Goal: Task Accomplishment & Management: Use online tool/utility

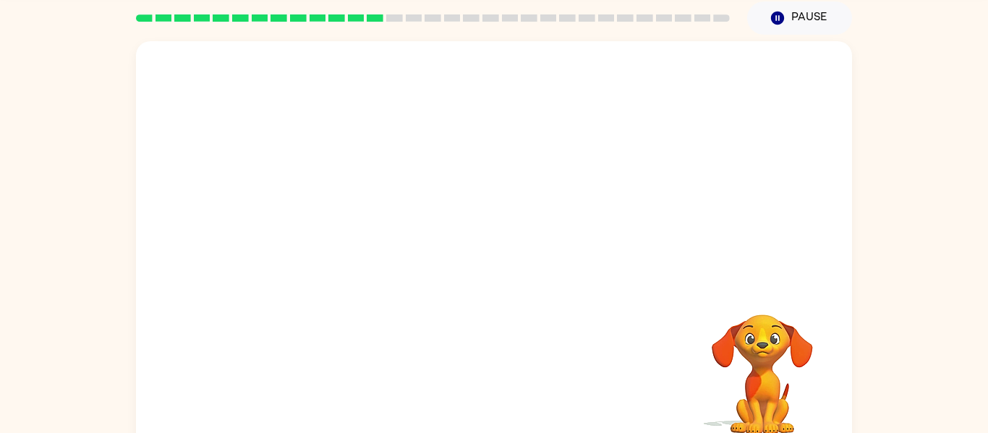
scroll to position [56, 0]
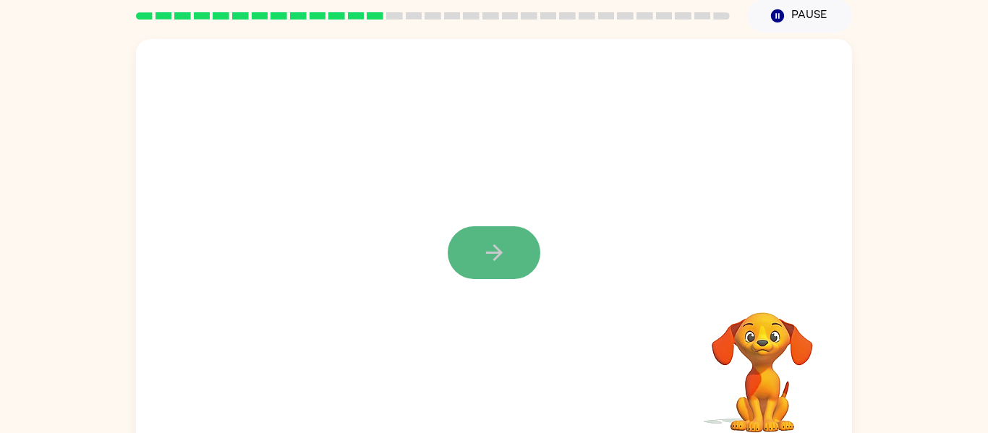
click at [500, 254] on icon "button" at bounding box center [493, 253] width 17 height 17
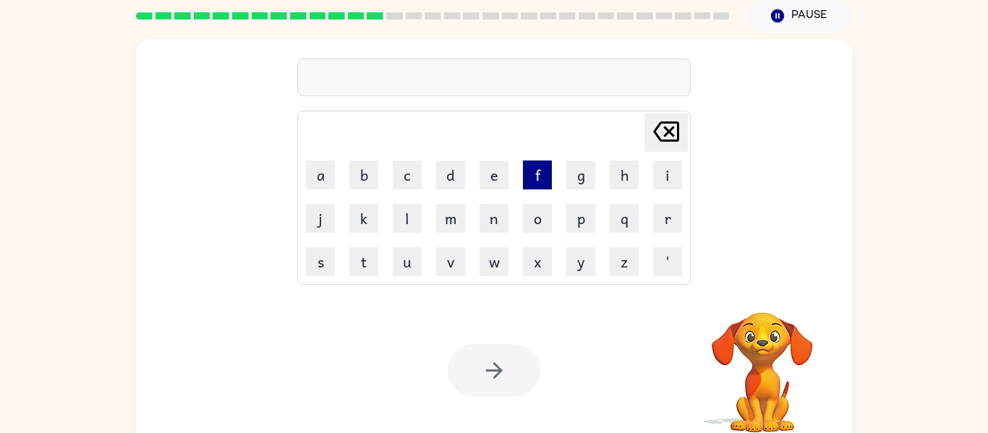
click at [541, 175] on button "f" at bounding box center [537, 175] width 29 height 29
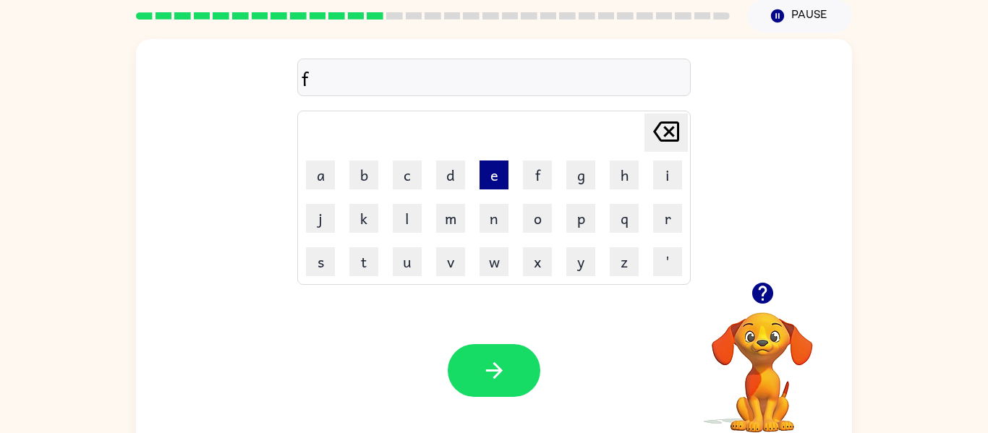
click at [496, 180] on button "e" at bounding box center [494, 175] width 29 height 29
click at [492, 217] on button "n" at bounding box center [494, 218] width 29 height 29
click at [500, 180] on button "e" at bounding box center [494, 175] width 29 height 29
click at [330, 269] on button "s" at bounding box center [320, 261] width 29 height 29
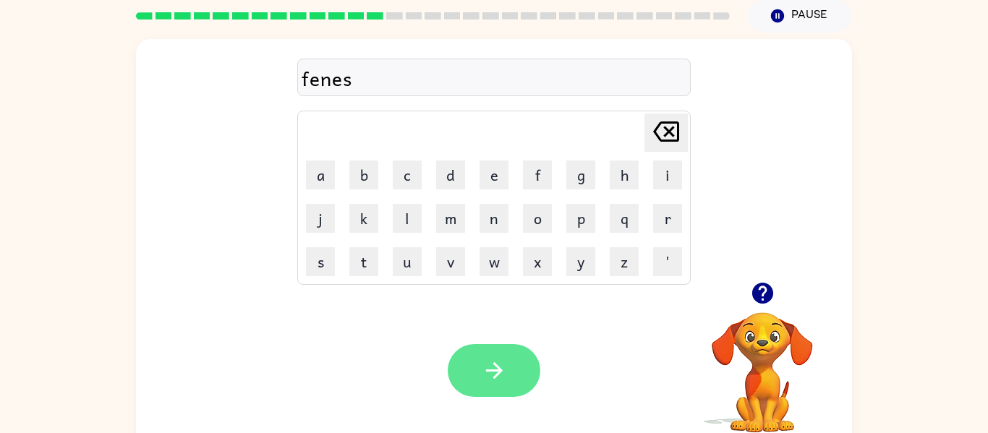
click at [498, 364] on icon "button" at bounding box center [494, 370] width 25 height 25
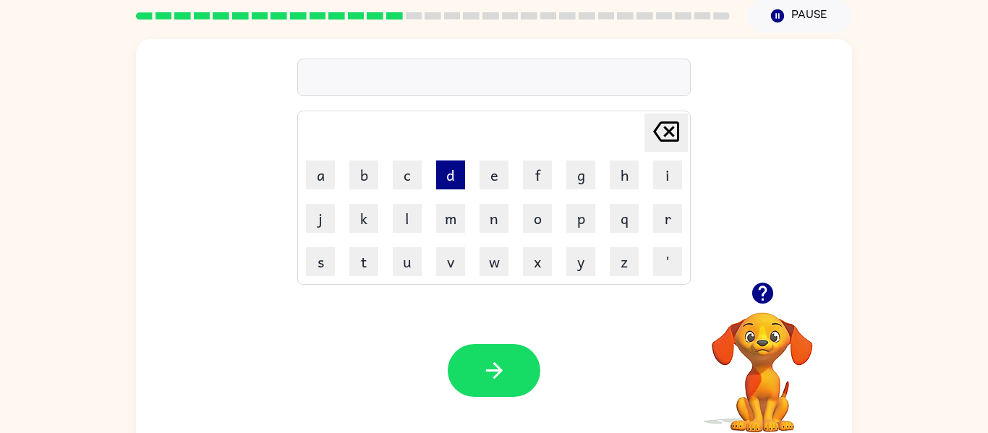
click at [453, 177] on button "d" at bounding box center [450, 175] width 29 height 29
click at [414, 228] on button "l" at bounding box center [407, 218] width 29 height 29
click at [315, 179] on button "a" at bounding box center [320, 175] width 29 height 29
click at [443, 269] on button "v" at bounding box center [450, 261] width 29 height 29
click at [587, 277] on td "y" at bounding box center [581, 262] width 42 height 42
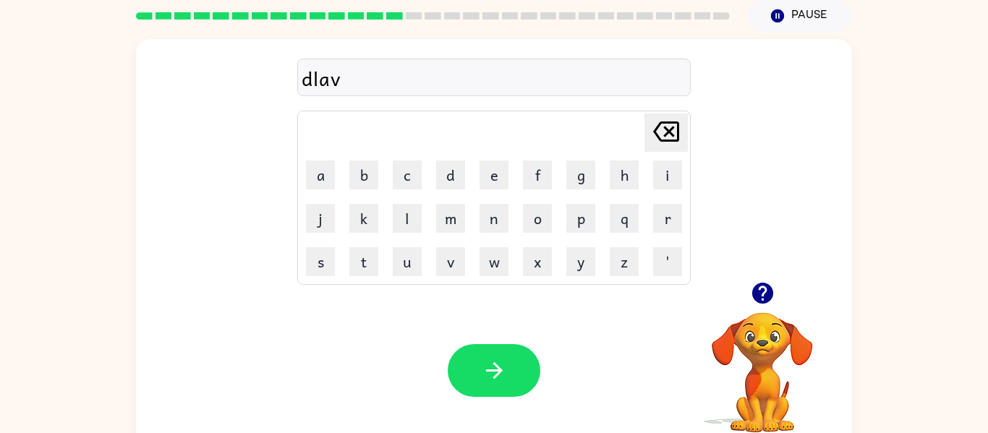
click at [654, 133] on icon at bounding box center [666, 132] width 26 height 20
click at [585, 257] on button "y" at bounding box center [580, 261] width 29 height 29
click at [509, 383] on button "button" at bounding box center [494, 370] width 93 height 53
click at [365, 263] on button "t" at bounding box center [363, 261] width 29 height 29
click at [492, 173] on button "e" at bounding box center [494, 175] width 29 height 29
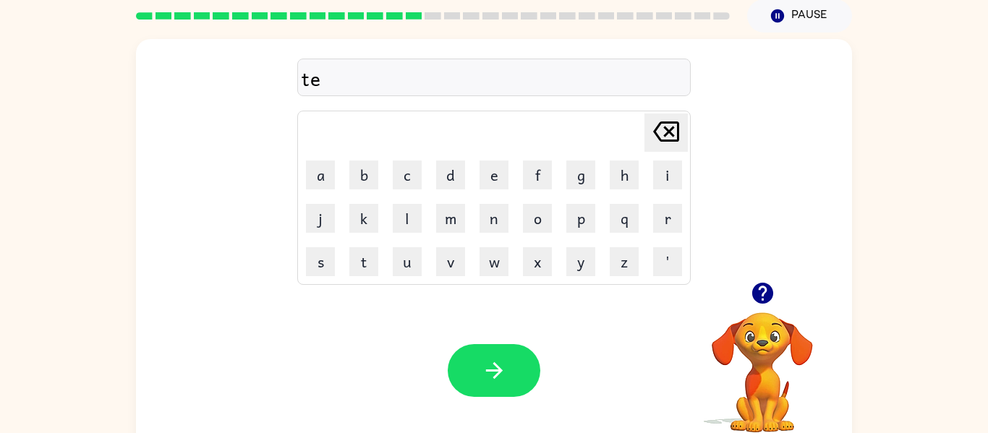
type button "e"
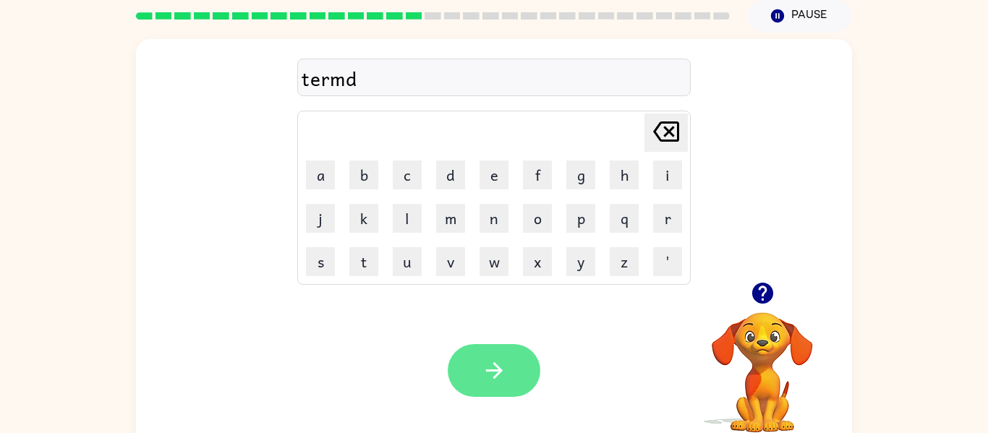
click at [514, 357] on button "button" at bounding box center [494, 370] width 93 height 53
click at [511, 360] on button "button" at bounding box center [494, 370] width 93 height 53
click at [514, 376] on button "button" at bounding box center [494, 370] width 93 height 53
click at [522, 378] on button "button" at bounding box center [494, 370] width 93 height 53
click at [507, 365] on button "button" at bounding box center [494, 370] width 93 height 53
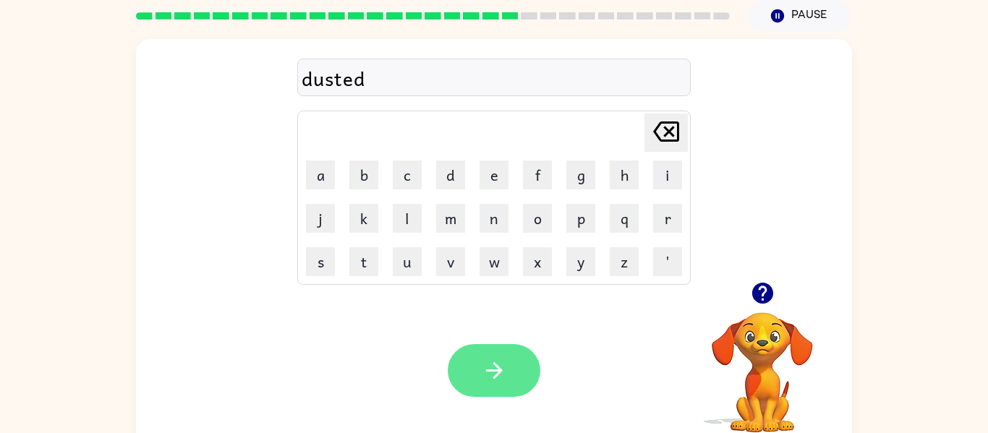
click at [503, 380] on icon "button" at bounding box center [494, 370] width 25 height 25
click at [467, 357] on button "button" at bounding box center [494, 370] width 93 height 53
click at [491, 393] on button "button" at bounding box center [494, 370] width 93 height 53
click at [518, 382] on button "button" at bounding box center [494, 370] width 93 height 53
